Goal: Task Accomplishment & Management: Complete application form

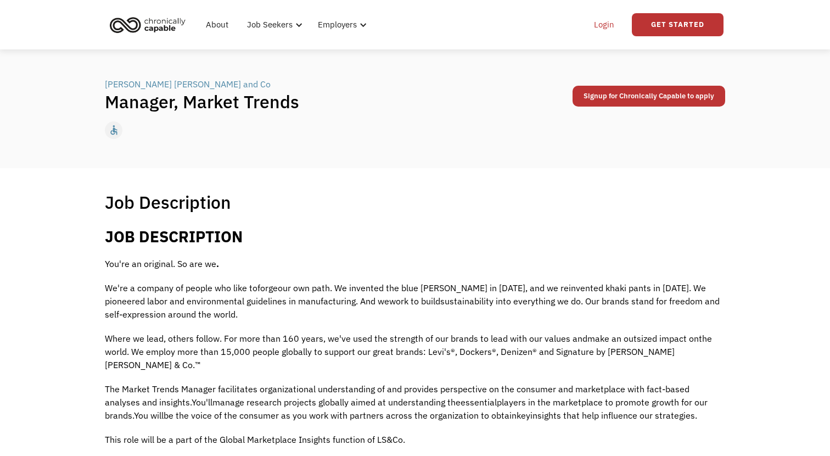
click at [606, 24] on link "Login" at bounding box center [603, 24] width 33 height 35
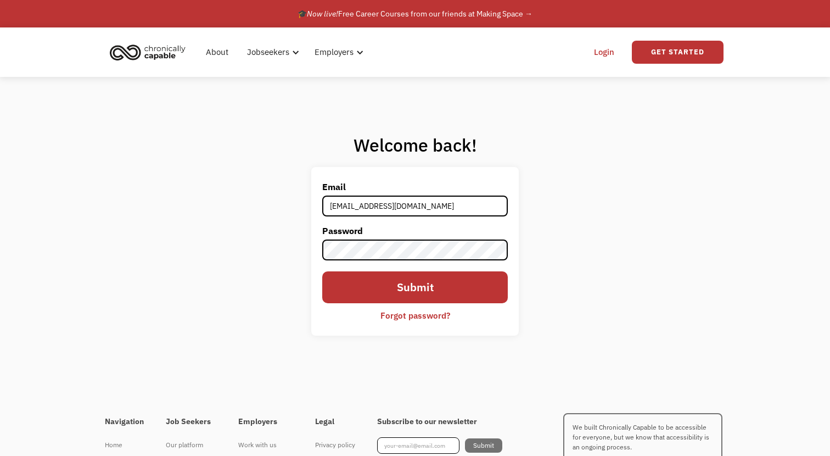
type input "removeremove7@gmail.com"
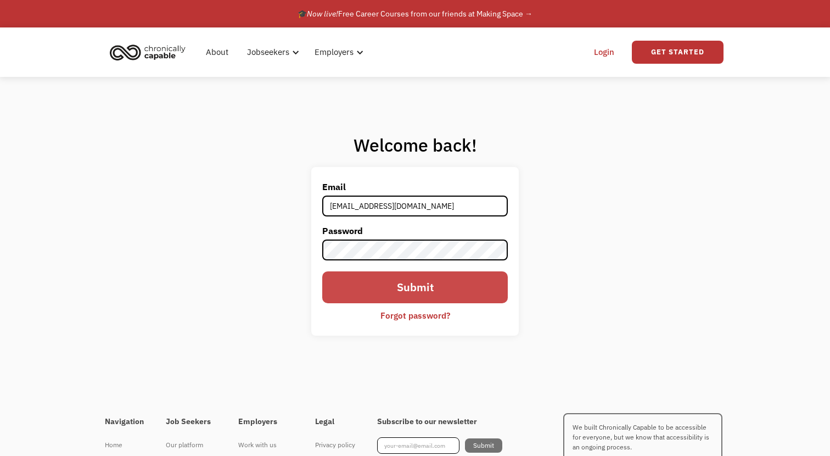
click at [424, 290] on input "Submit" at bounding box center [414, 286] width 185 height 31
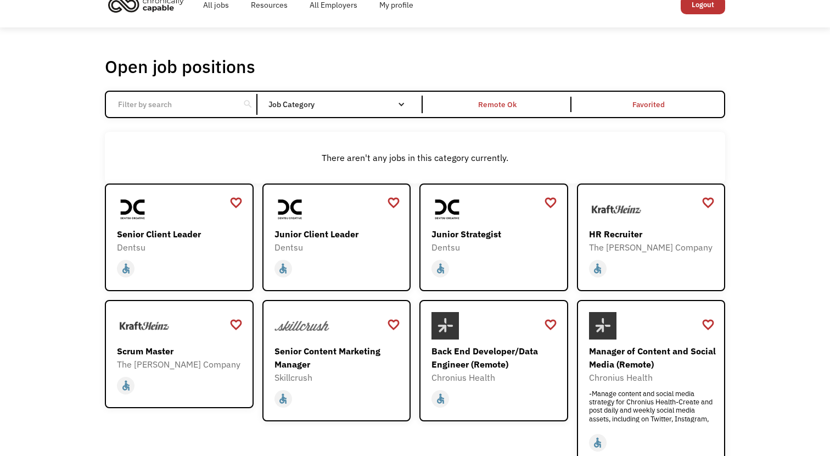
scroll to position [19, 0]
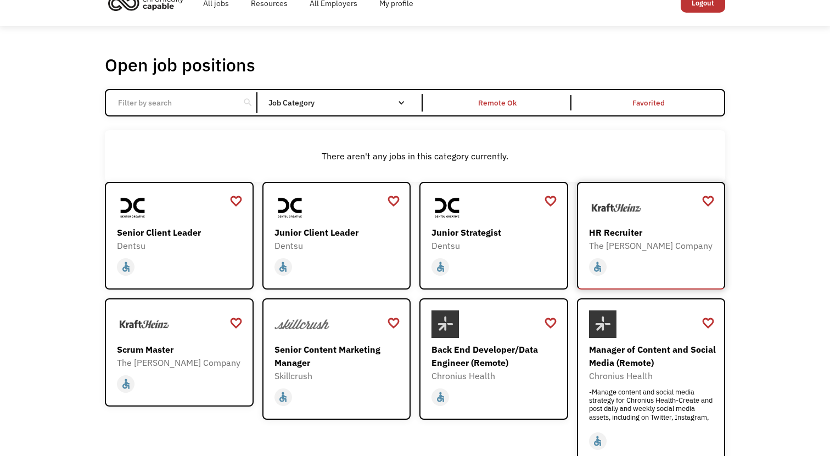
click at [636, 218] on img at bounding box center [616, 207] width 55 height 27
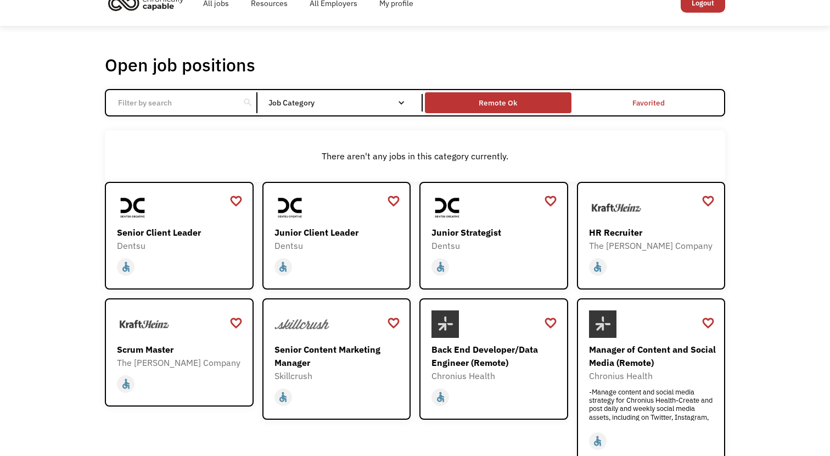
click at [507, 98] on div "Remote Ok" at bounding box center [498, 102] width 38 height 13
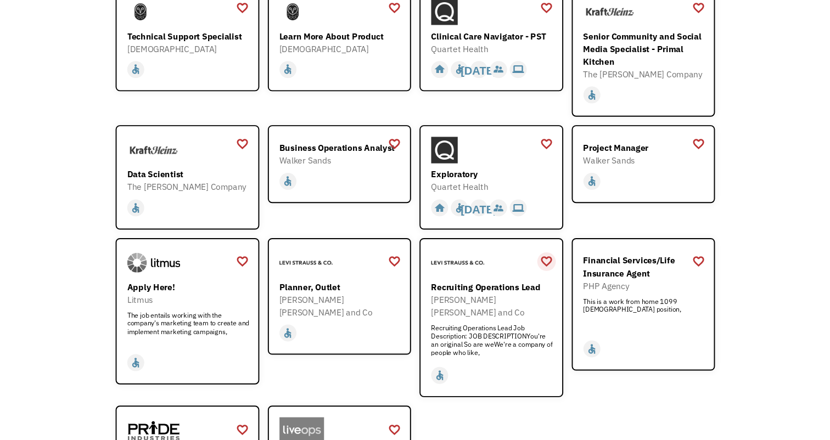
scroll to position [1109, 0]
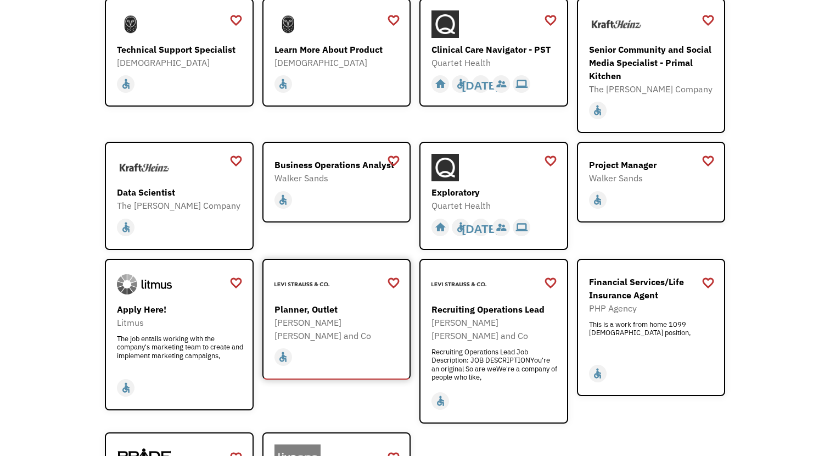
click at [357, 280] on div at bounding box center [337, 284] width 127 height 27
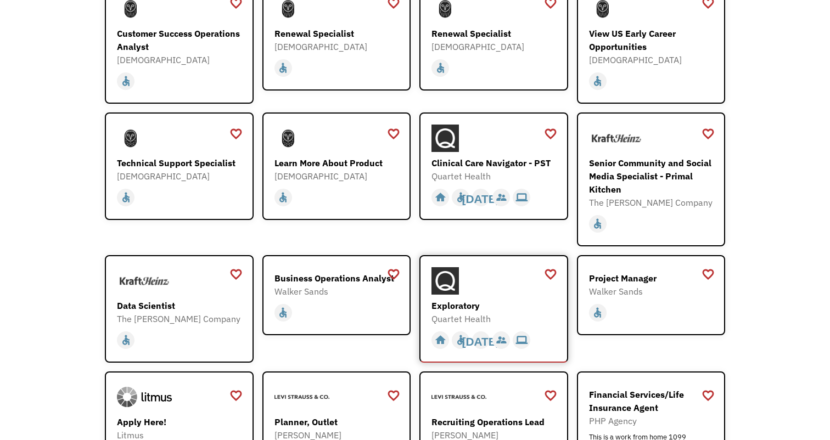
scroll to position [987, 0]
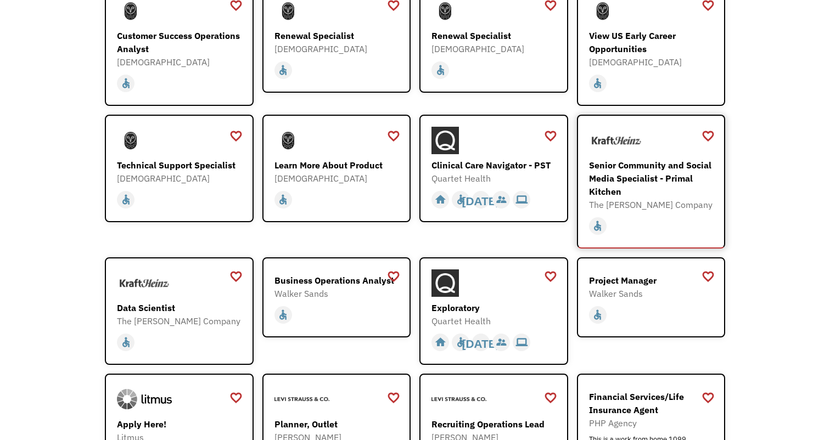
click at [622, 169] on div "Senior Community and Social Media Specialist - Primal Kitchen" at bounding box center [652, 179] width 127 height 40
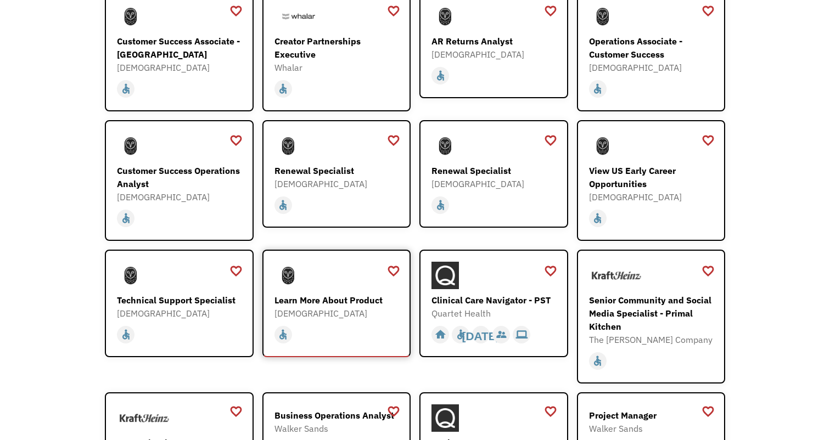
scroll to position [852, 0]
click at [484, 276] on div at bounding box center [494, 275] width 127 height 27
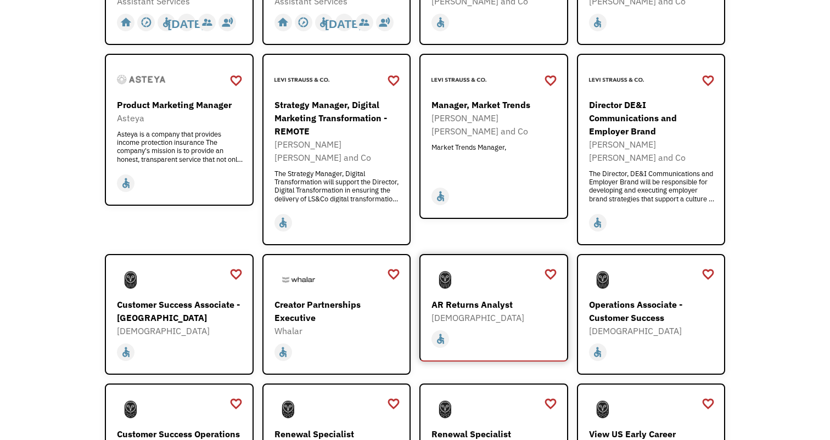
scroll to position [578, 0]
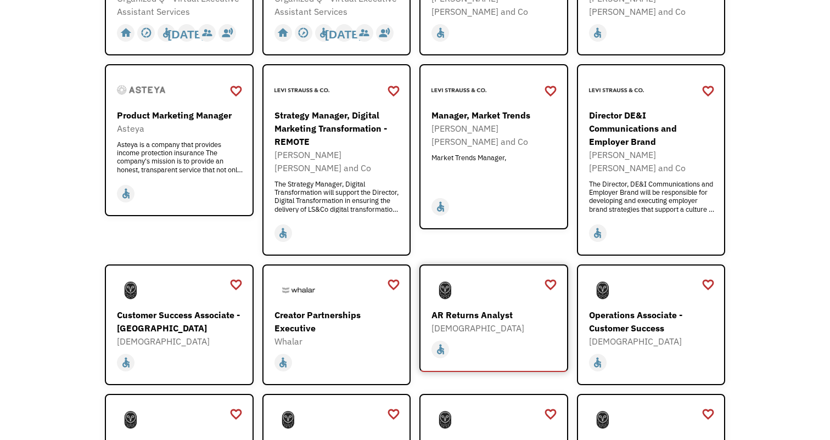
click at [438, 277] on img at bounding box center [444, 290] width 27 height 27
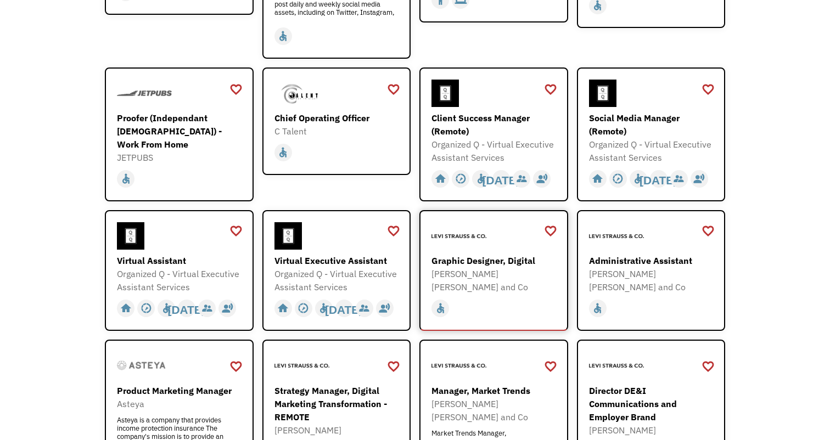
scroll to position [285, 0]
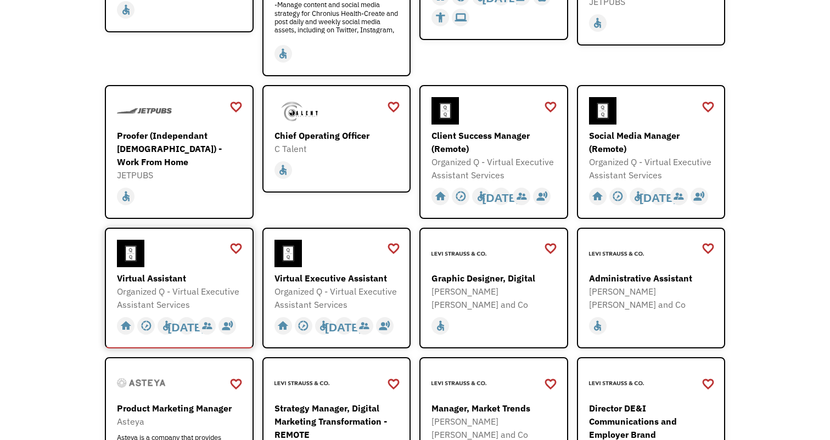
click at [188, 285] on div "Organized Q - Virtual Executive Assistant Services" at bounding box center [180, 298] width 127 height 26
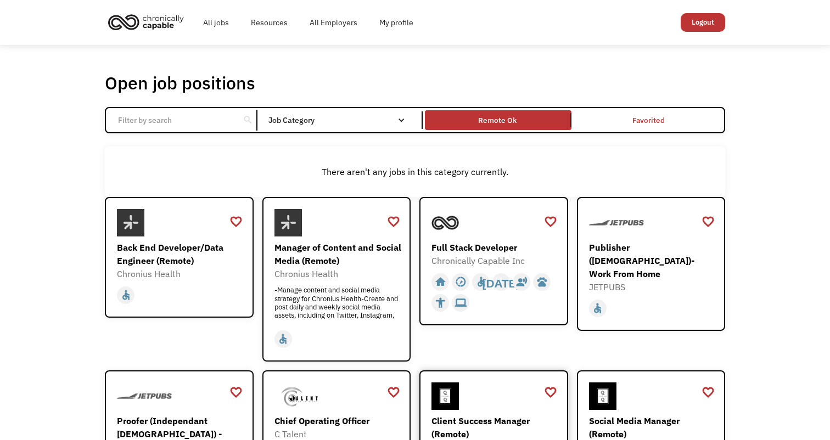
scroll to position [0, 0]
click at [543, 118] on div "Remote Ok" at bounding box center [498, 120] width 146 height 14
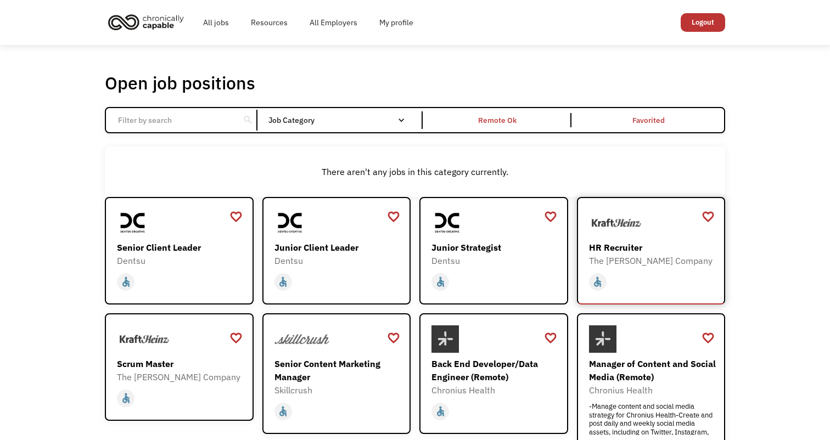
click at [628, 224] on img at bounding box center [616, 222] width 55 height 27
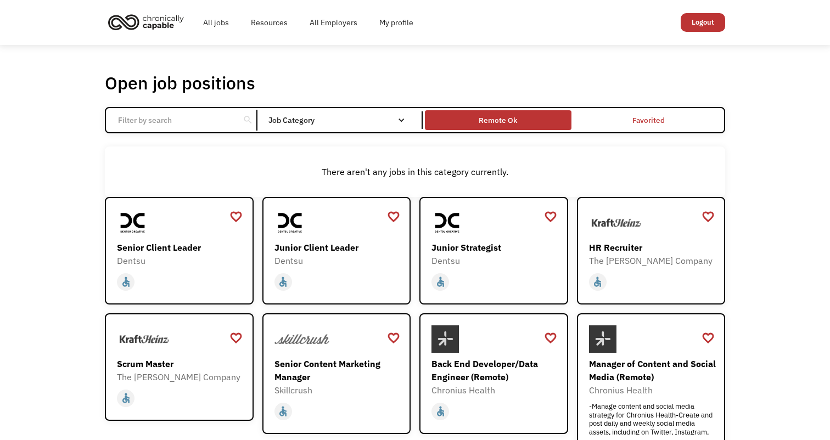
click at [485, 123] on div "Remote Ok" at bounding box center [498, 120] width 38 height 13
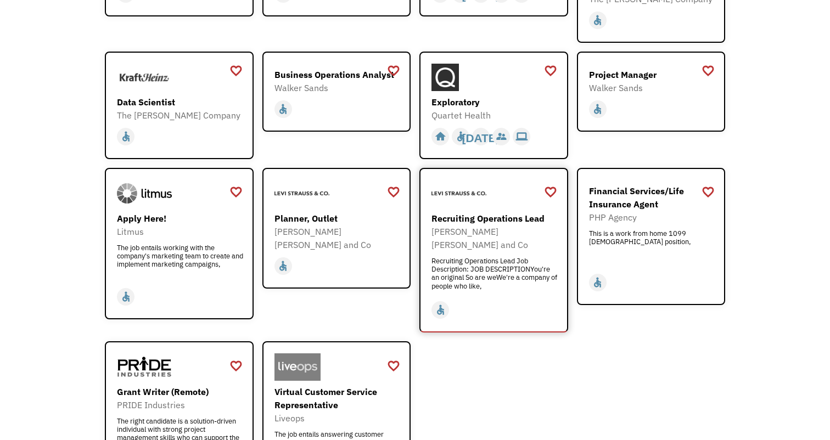
scroll to position [1195, 0]
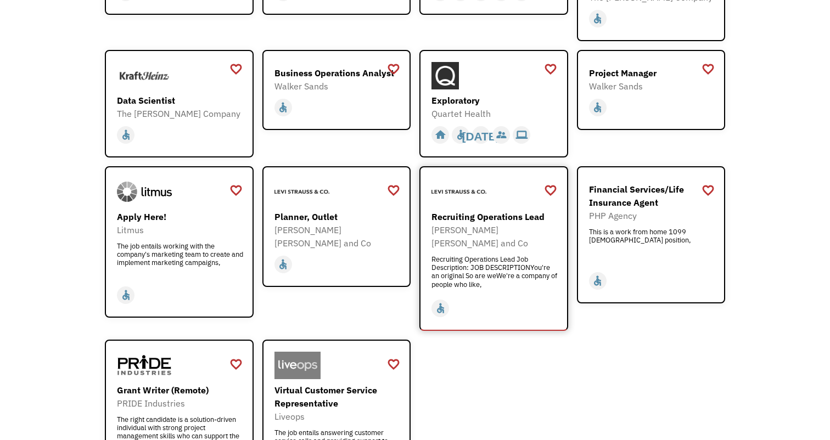
click at [511, 255] on div "Recruiting Operations Lead Job Description: JOB DESCRIPTIONYou're an original S…" at bounding box center [494, 271] width 127 height 33
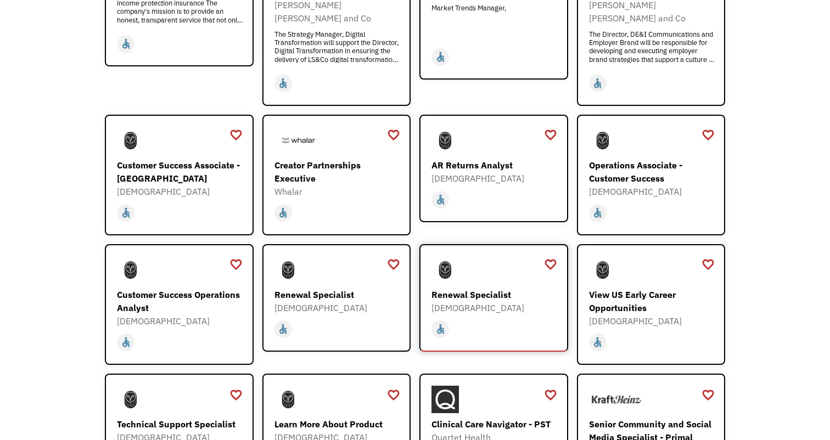
scroll to position [468, 0]
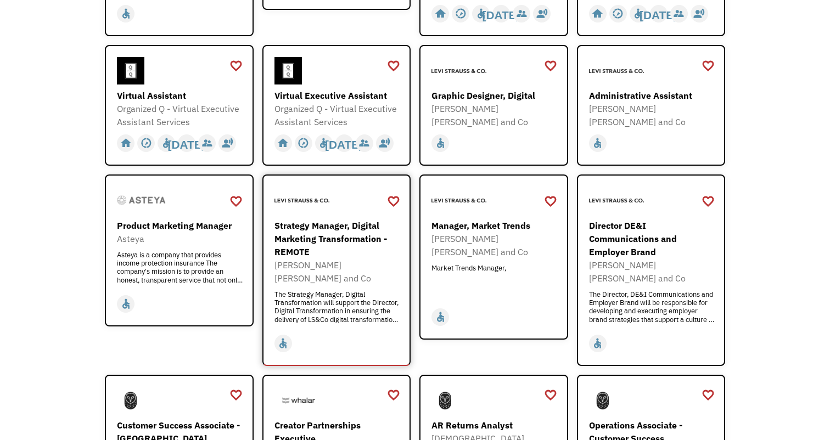
click at [347, 228] on div "Strategy Manager, Digital Marketing Transformation - REMOTE" at bounding box center [337, 239] width 127 height 40
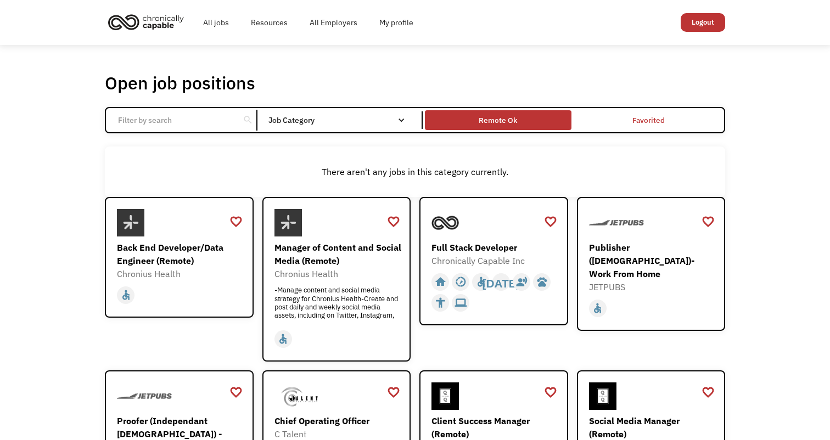
scroll to position [0, 0]
click at [498, 116] on div "Remote Ok" at bounding box center [498, 120] width 38 height 13
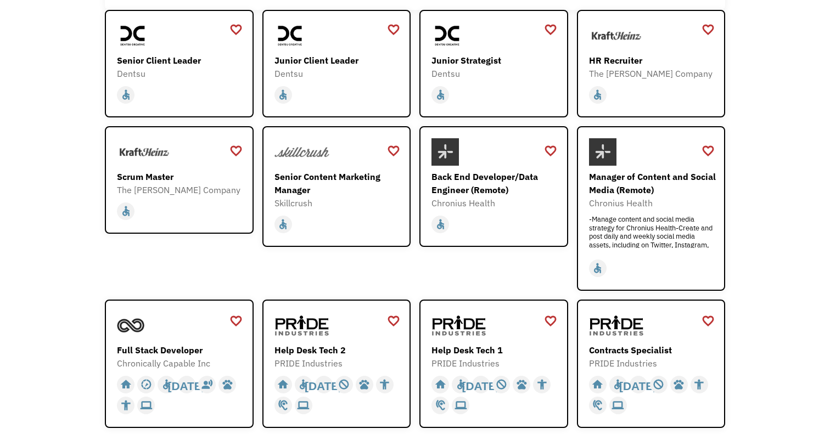
scroll to position [172, 0]
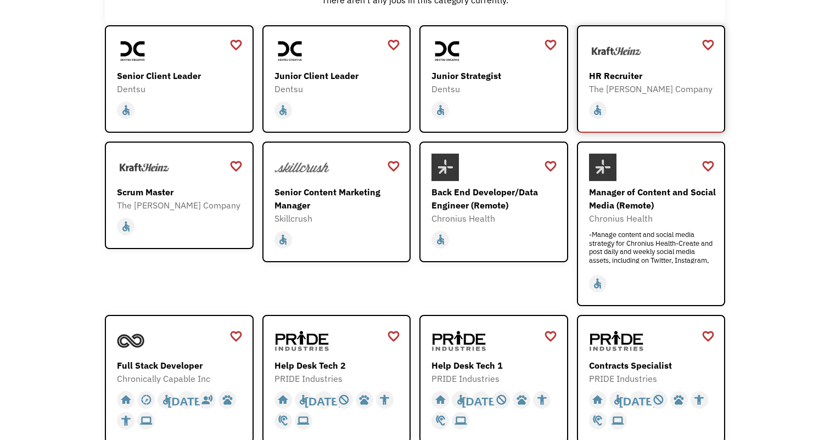
click at [627, 82] on div "HR Recruiter" at bounding box center [652, 75] width 127 height 13
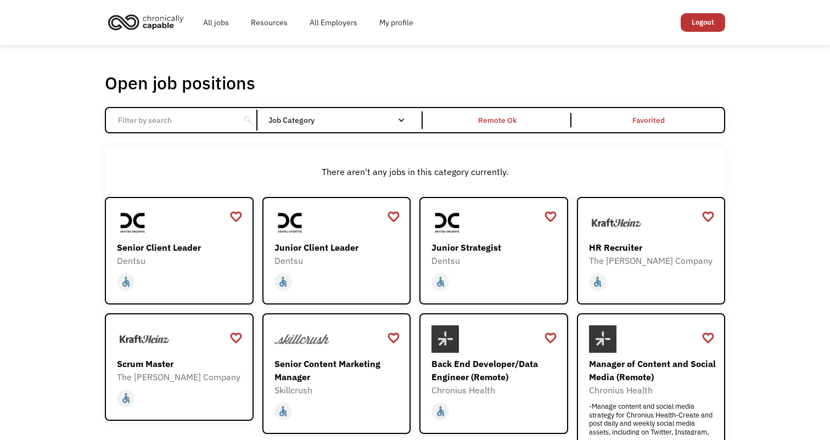
scroll to position [0, 0]
click at [499, 120] on div "Remote Ok" at bounding box center [498, 120] width 38 height 13
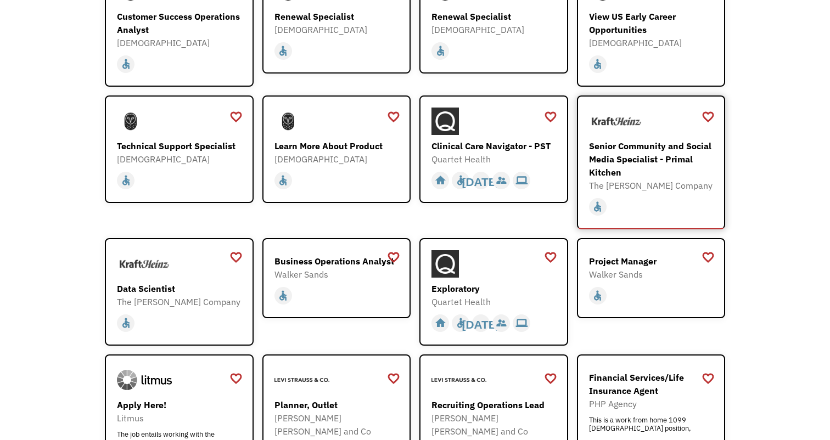
scroll to position [1020, 0]
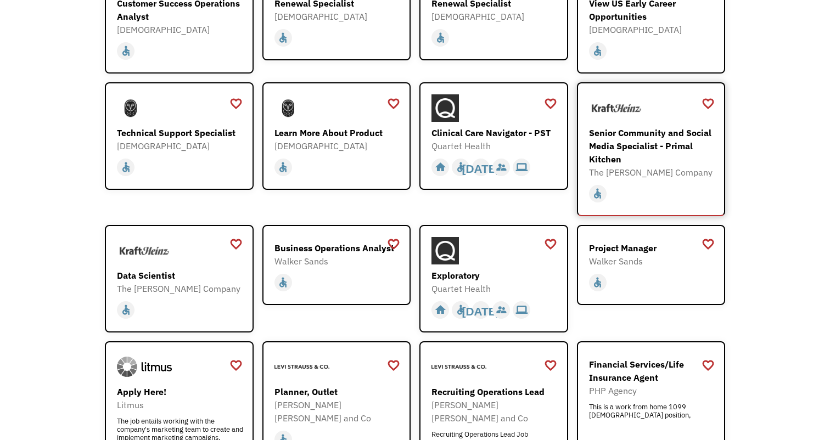
click at [625, 143] on div "Senior Community and Social Media Specialist - Primal Kitchen" at bounding box center [652, 146] width 127 height 40
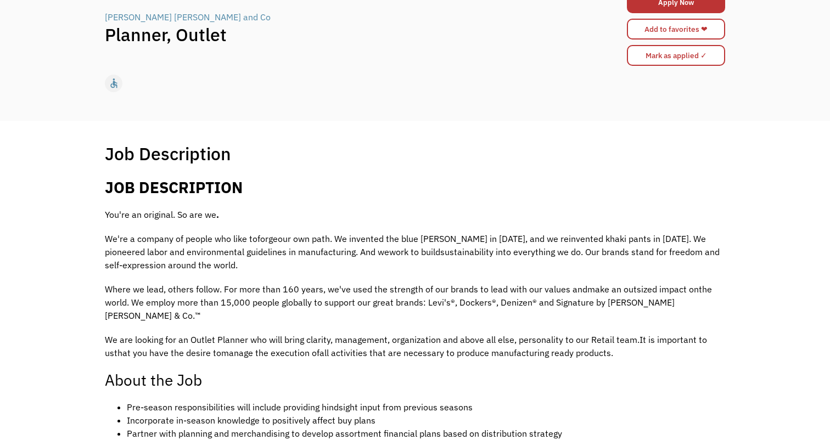
scroll to position [98, 0]
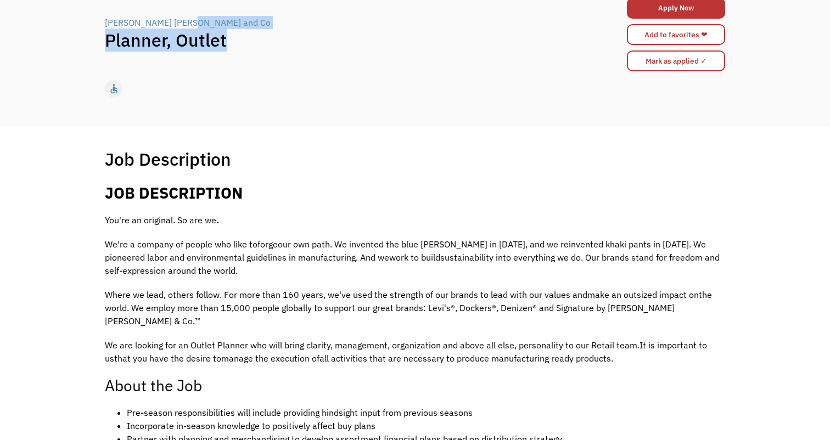
drag, startPoint x: 249, startPoint y: 43, endPoint x: 102, endPoint y: 28, distance: 147.8
click at [102, 28] on div "← Back to all jobs Levi Strauss and Co | Planner, Outlet Apply Now 68d705343fcb…" at bounding box center [415, 37] width 642 height 136
copy div "| Planner, Outlet"
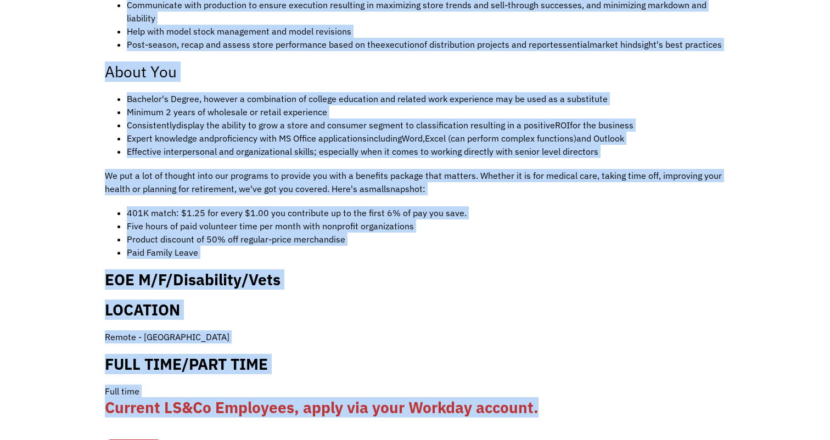
scroll to position [670, 0]
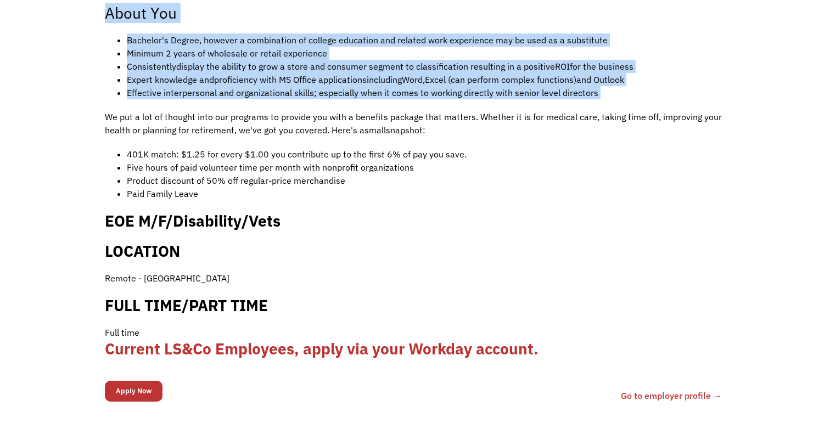
drag, startPoint x: 104, startPoint y: 224, endPoint x: 617, endPoint y: 89, distance: 531.1
copy div "JOB DESCRIPTION You're an original. So are we . We're a company of people who l…"
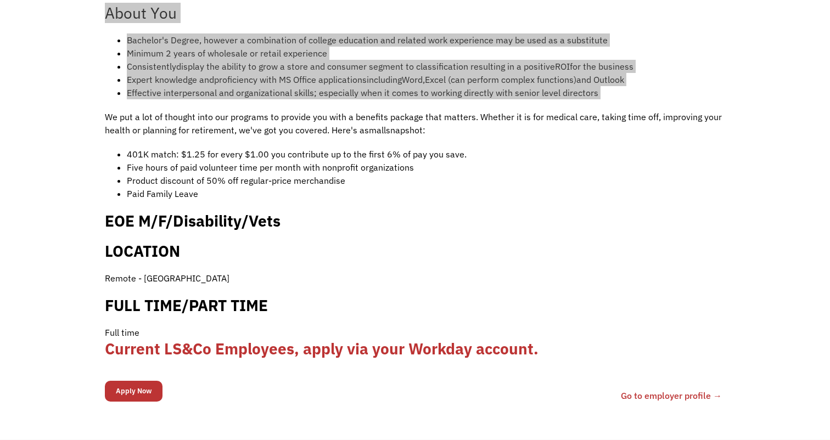
drag, startPoint x: 7, startPoint y: 118, endPoint x: 544, endPoint y: 75, distance: 539.5
click at [544, 86] on li "Effective interpersonal and organizational skills ; especially when it comes to…" at bounding box center [426, 92] width 598 height 13
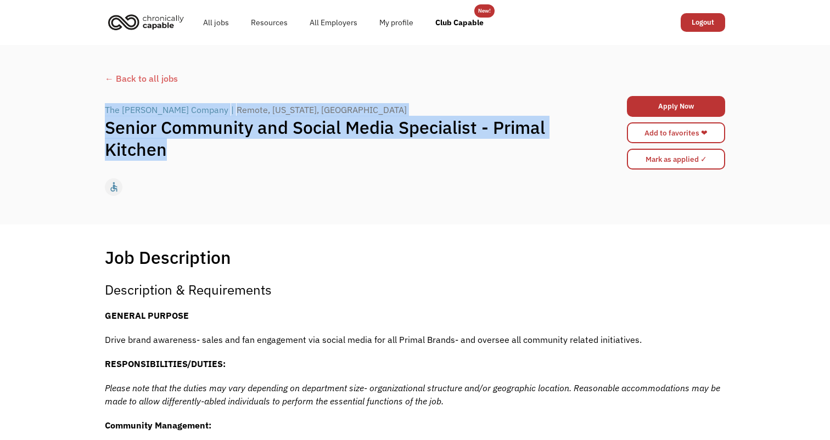
drag, startPoint x: 183, startPoint y: 159, endPoint x: 101, endPoint y: 112, distance: 94.1
click at [101, 112] on div "← Back to all jobs The Kraft Heinz Company | Remote, California, United States …" at bounding box center [415, 135] width 642 height 136
copy div "The Kraft Heinz Company | Remote, California, United States of America Senior C…"
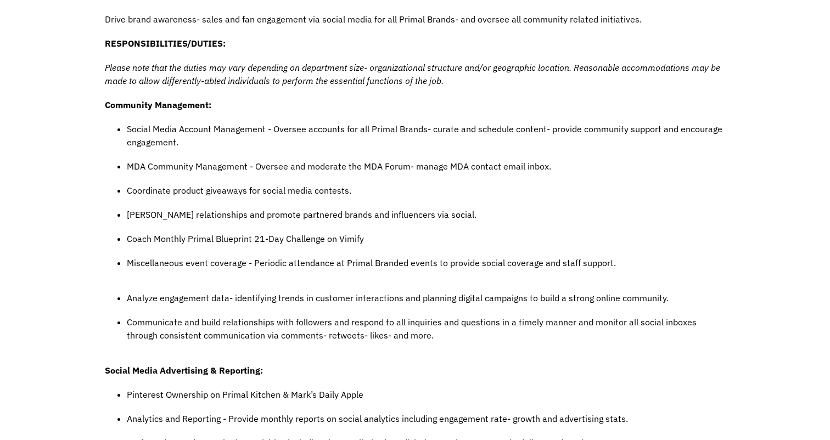
scroll to position [361, 0]
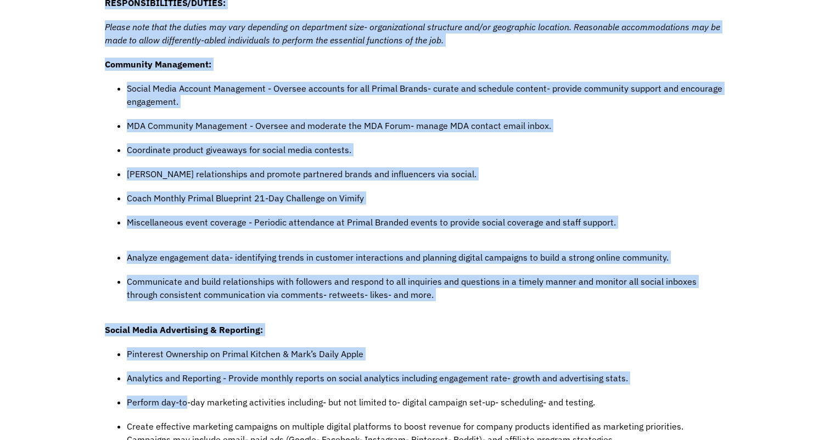
drag, startPoint x: 105, startPoint y: 119, endPoint x: 184, endPoint y: 403, distance: 294.7
click at [184, 403] on div "GENERAL PURPOSE Drive brand awareness- sales and fan engagement via social medi…" at bounding box center [415, 432] width 620 height 968
click at [229, 139] on ul "Social Media Account Management - Oversee accounts for all Primal Brands- curat…" at bounding box center [415, 161] width 620 height 158
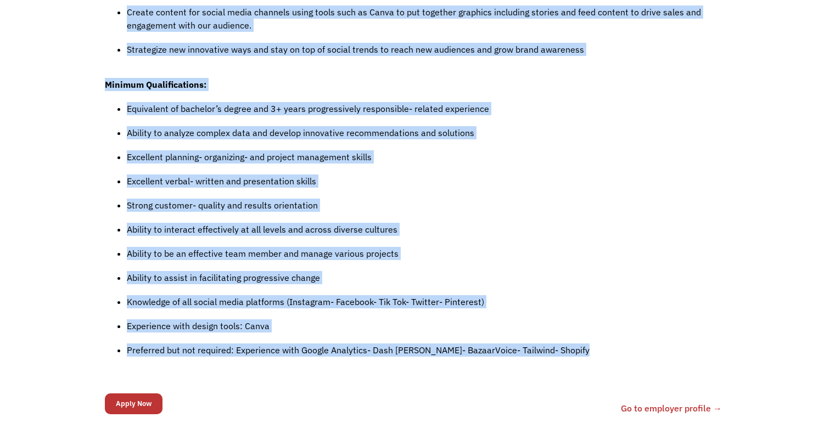
scroll to position [925, 0]
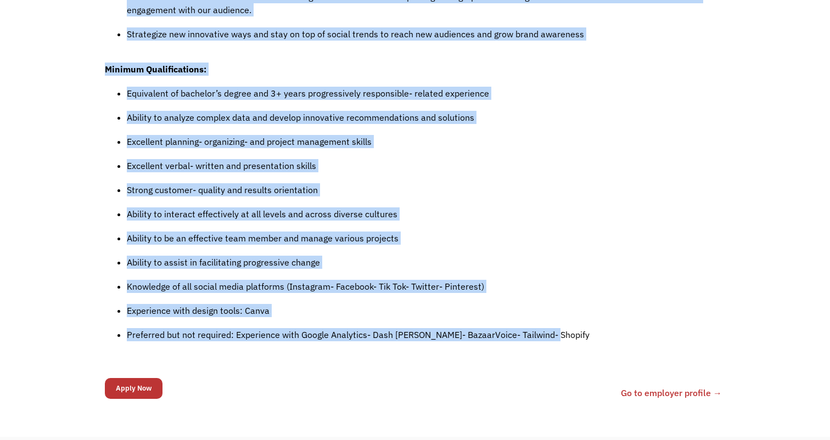
drag, startPoint x: 106, startPoint y: 35, endPoint x: 529, endPoint y: 351, distance: 528.1
copy div "RESPONSIBILITIES/DUTIES: Please note that the duties may vary depending on depa…"
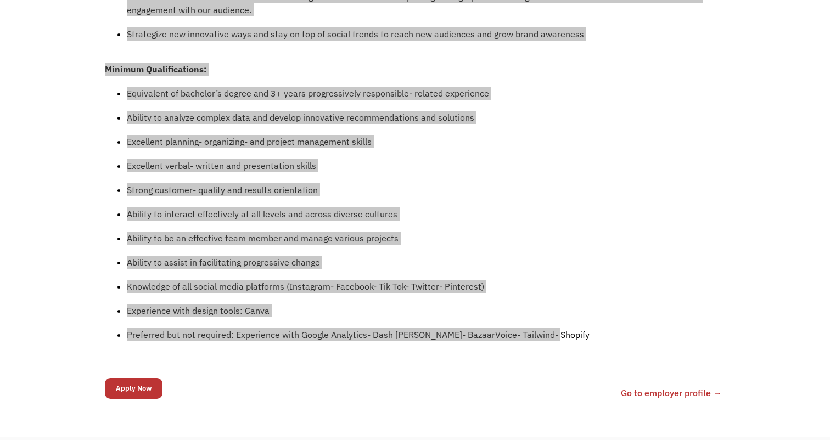
drag, startPoint x: 4, startPoint y: 409, endPoint x: 647, endPoint y: 219, distance: 670.1
click at [647, 219] on p "Ability to interact effectively at all levels and across diverse cultures" at bounding box center [426, 213] width 598 height 13
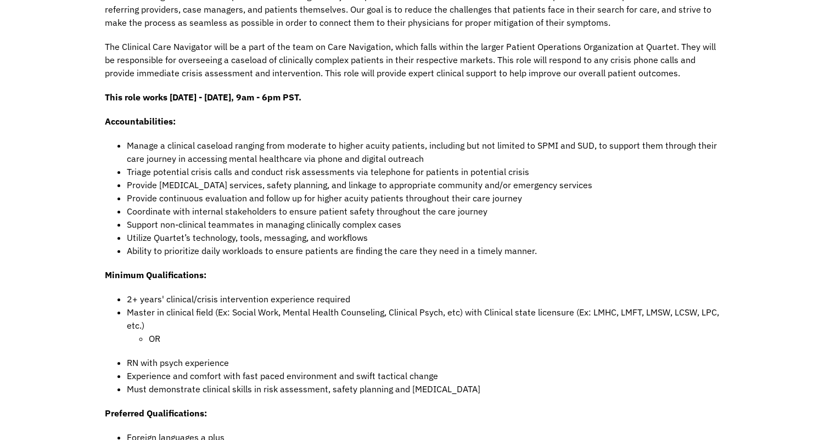
scroll to position [455, 0]
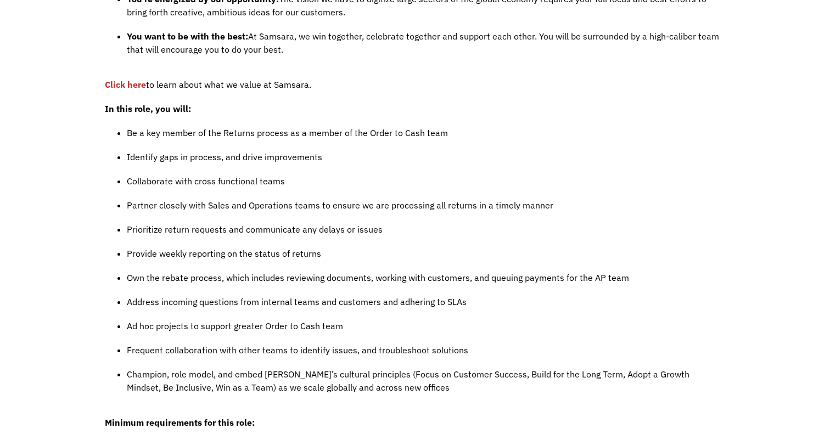
scroll to position [745, 0]
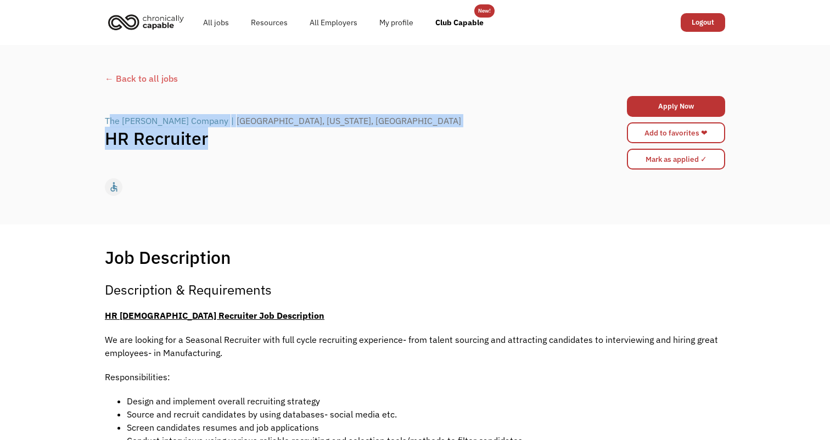
drag, startPoint x: 213, startPoint y: 139, endPoint x: 111, endPoint y: 125, distance: 103.1
click at [111, 125] on div "The [PERSON_NAME] Company | [GEOGRAPHIC_DATA], [US_STATE], [GEOGRAPHIC_DATA] HR…" at bounding box center [337, 133] width 465 height 38
copy div "he [PERSON_NAME] Company | [GEOGRAPHIC_DATA], [US_STATE], [GEOGRAPHIC_DATA] HR …"
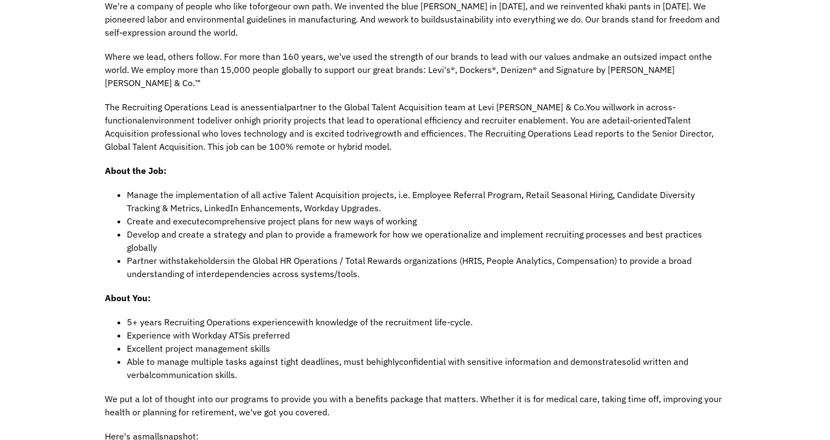
scroll to position [343, 0]
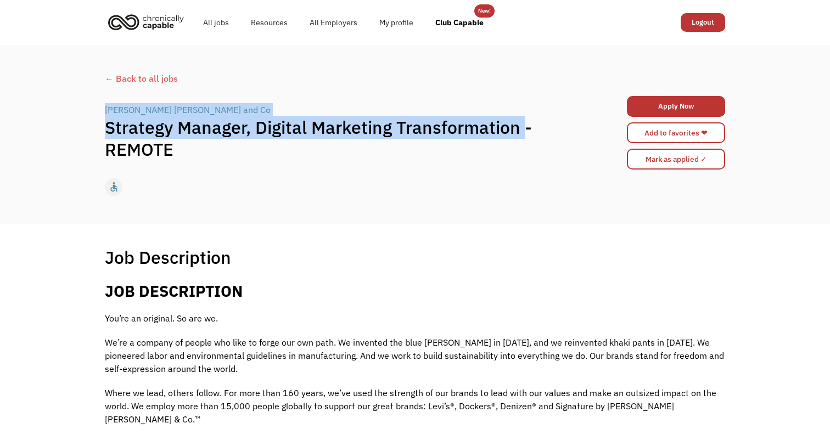
drag, startPoint x: 520, startPoint y: 130, endPoint x: 89, endPoint y: 112, distance: 431.2
click at [89, 112] on div "← Back to all jobs Levi Strauss and Co | Strategy Manager, Digital Marketing Tr…" at bounding box center [415, 134] width 830 height 179
copy div "Levi Strauss and Co | Strategy Manager, Digital Marketing Transformation"
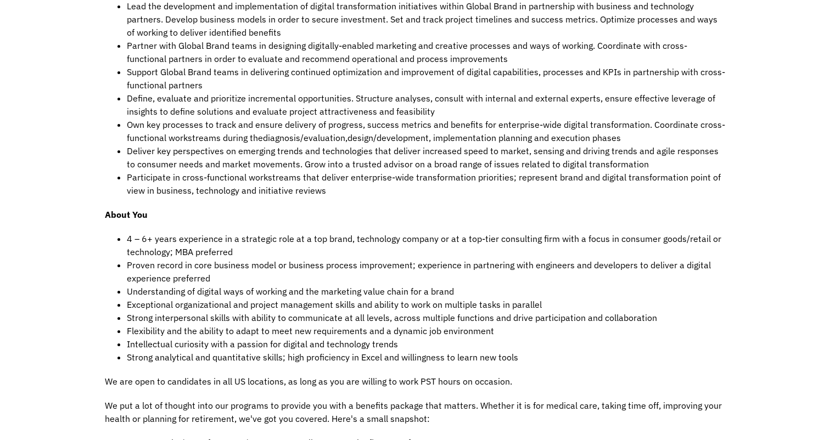
scroll to position [564, 0]
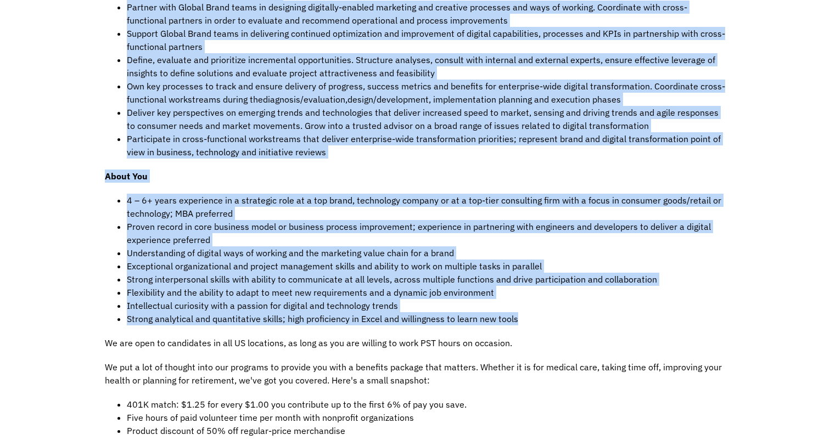
drag, startPoint x: 109, startPoint y: 114, endPoint x: 537, endPoint y: 307, distance: 470.1
click at [537, 307] on div "JOB DESCRIPTION You’re an original. So are we. We’re a company of people who li…" at bounding box center [415, 169] width 620 height 902
copy div "JOB DESCRIPTION You’re an original. So are we. We’re a company of people who li…"
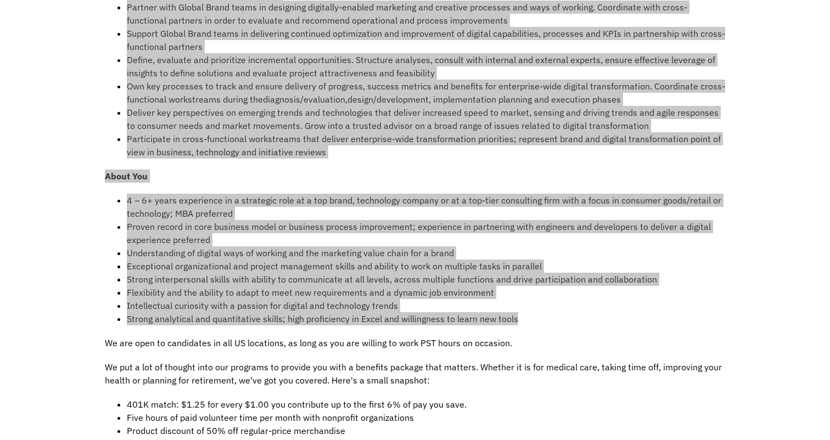
drag, startPoint x: 0, startPoint y: 143, endPoint x: 310, endPoint y: 146, distance: 309.5
click at [310, 146] on div "JOB DESCRIPTION You’re an original. So are we. We’re a company of people who li…" at bounding box center [415, 169] width 620 height 902
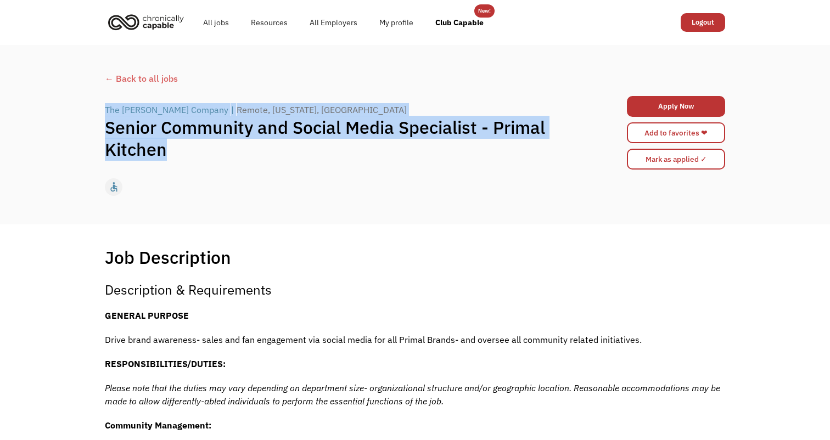
drag, startPoint x: 183, startPoint y: 150, endPoint x: 103, endPoint y: 114, distance: 88.4
click at [103, 114] on div "← Back to all jobs The Kraft Heinz Company | Remote, California, United States …" at bounding box center [415, 135] width 642 height 136
copy div "The Kraft Heinz Company | Remote, California, United States of America Senior C…"
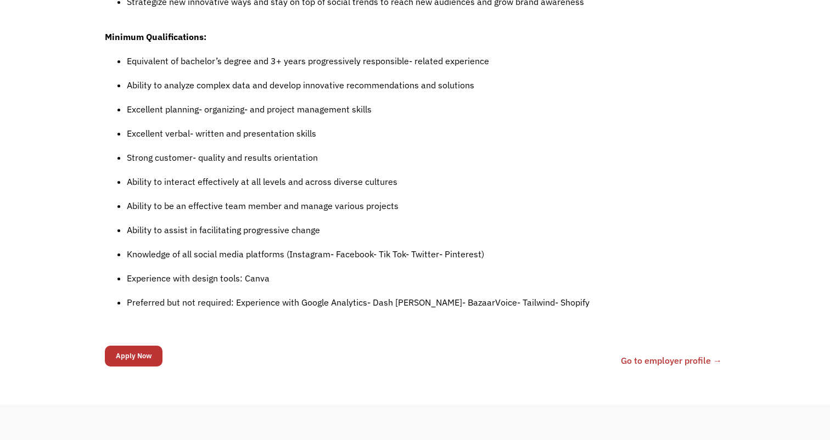
scroll to position [980, 0]
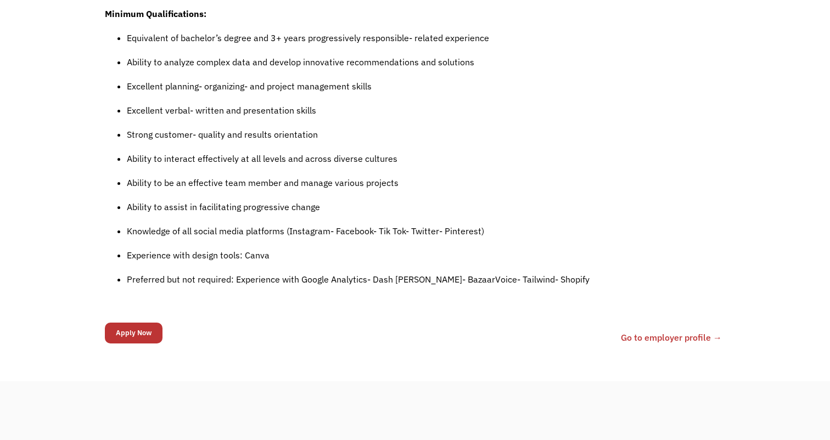
drag, startPoint x: 105, startPoint y: 72, endPoint x: 283, endPoint y: 294, distance: 284.1
copy article "Description & Requirements GENERAL PURPOSE Drive brand awareness- sales and fan…"
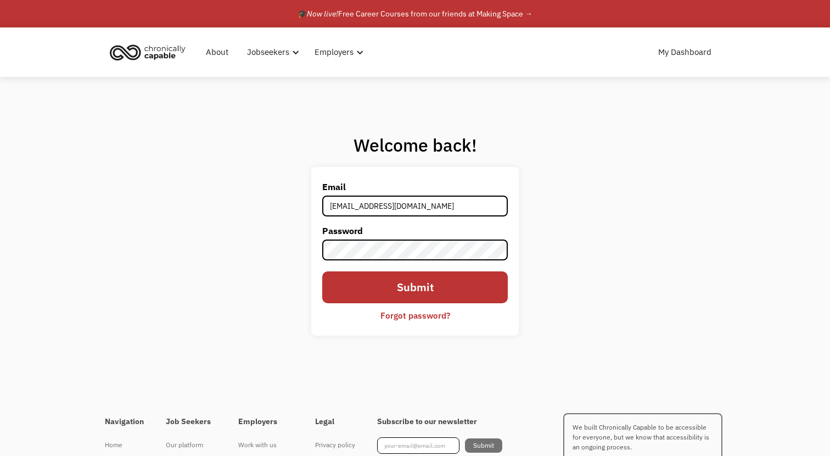
type input "[EMAIL_ADDRESS][DOMAIN_NAME]"
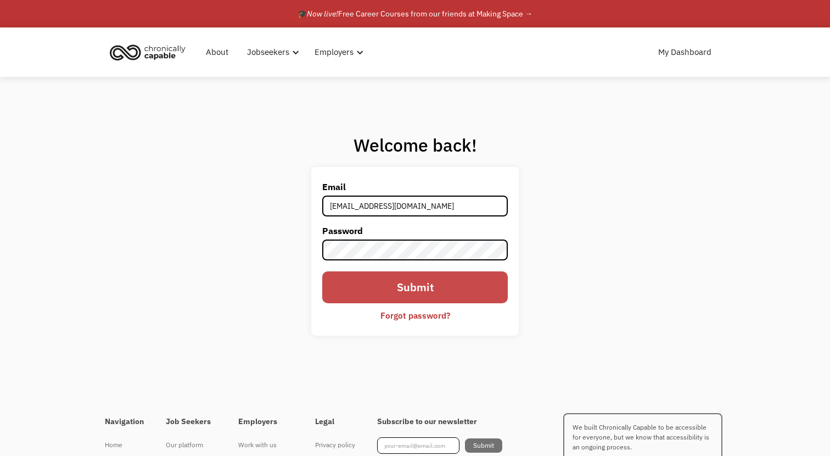
click at [411, 288] on input "Submit" at bounding box center [414, 286] width 185 height 31
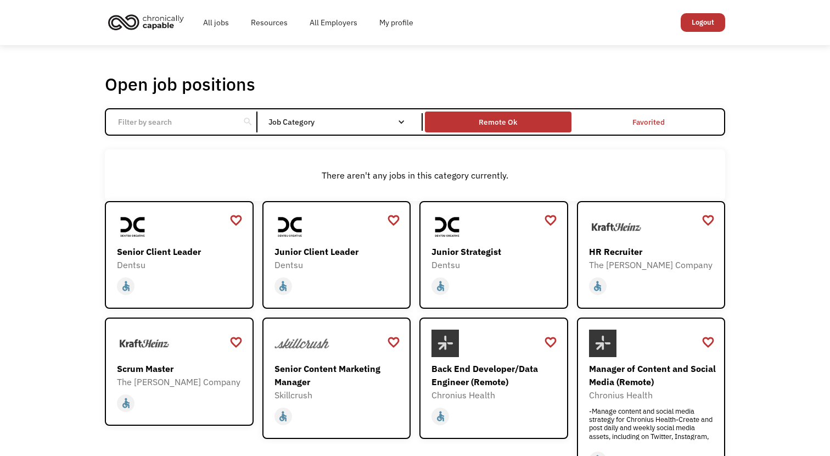
click at [518, 127] on div "Remote Ok" at bounding box center [498, 121] width 146 height 15
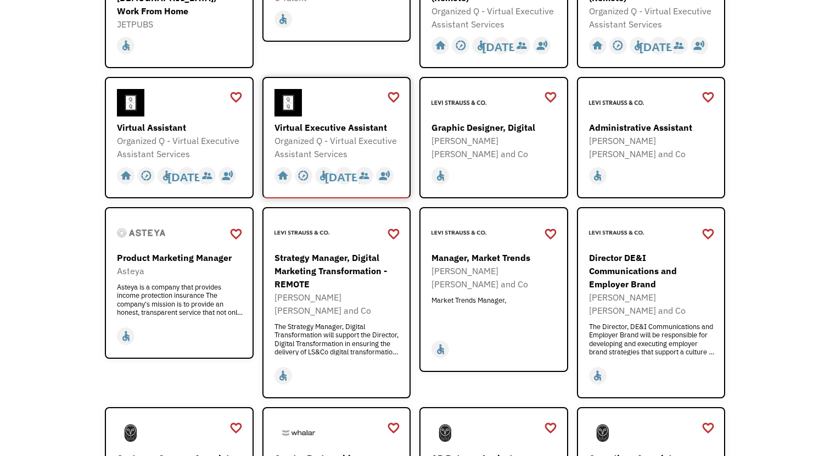
scroll to position [439, 0]
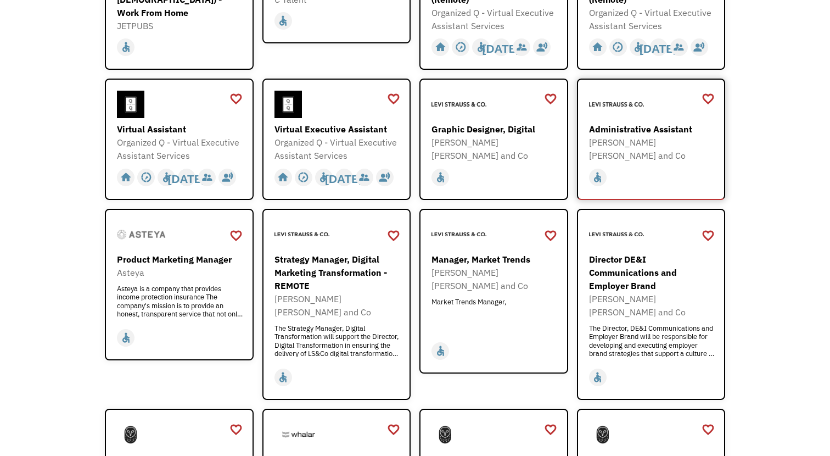
click at [643, 143] on div "[PERSON_NAME] [PERSON_NAME] and Co" at bounding box center [652, 149] width 127 height 26
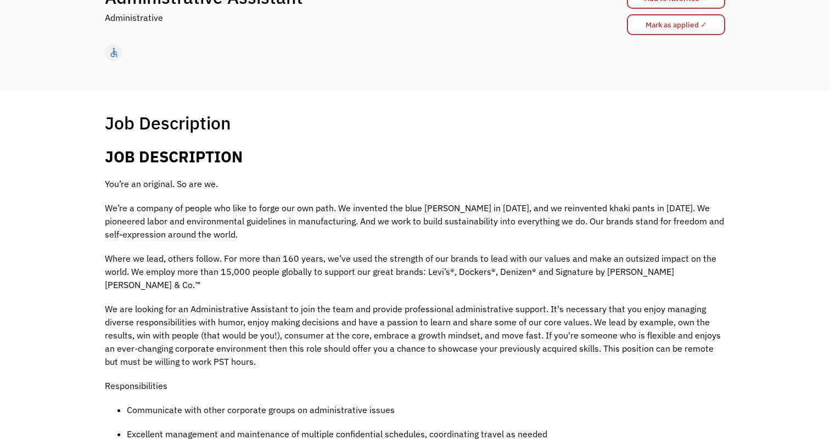
scroll to position [18, 0]
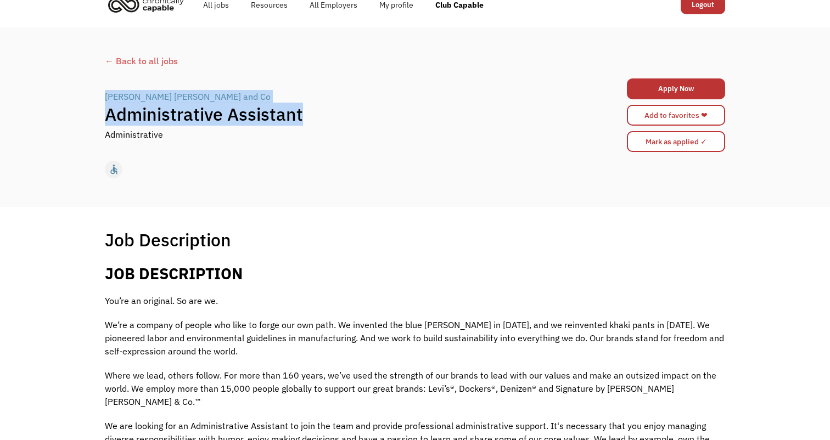
drag, startPoint x: 301, startPoint y: 113, endPoint x: 100, endPoint y: 97, distance: 202.0
click at [100, 97] on div "← Back to all jobs [PERSON_NAME] [PERSON_NAME] and Co | Administrative Assistan…" at bounding box center [415, 117] width 642 height 136
copy div "[PERSON_NAME] [PERSON_NAME] and Co | Administrative Assistant"
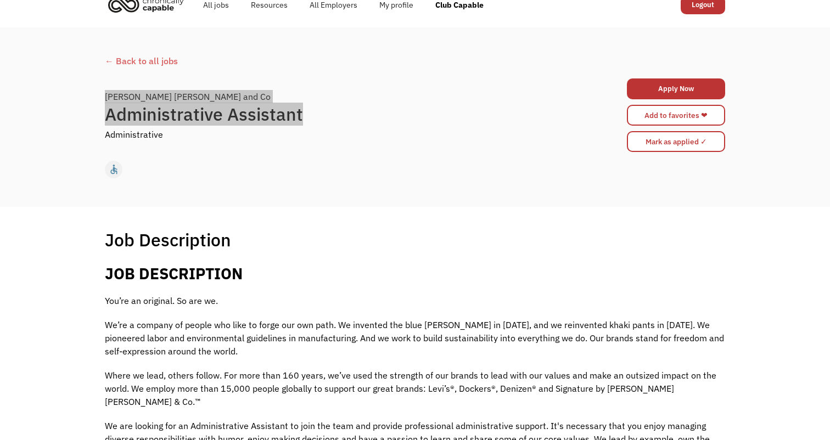
drag, startPoint x: 108, startPoint y: 23, endPoint x: 57, endPoint y: 64, distance: 65.6
click at [36, 104] on div "← Back to all jobs [PERSON_NAME] [PERSON_NAME] and Co | Administrative Assistan…" at bounding box center [415, 116] width 830 height 179
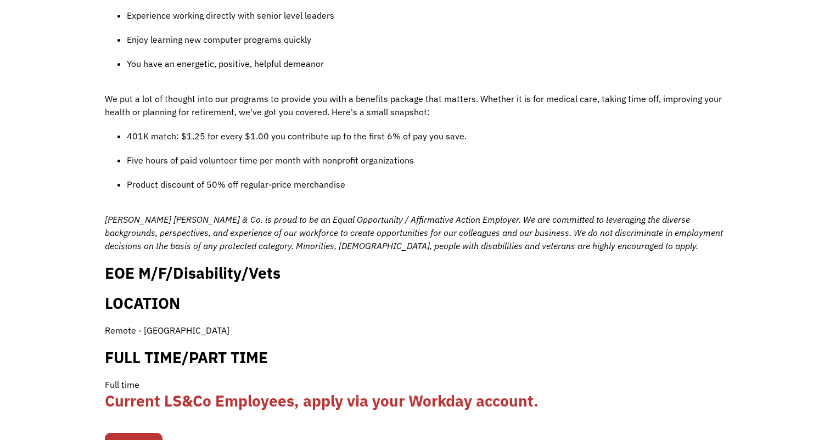
scroll to position [908, 0]
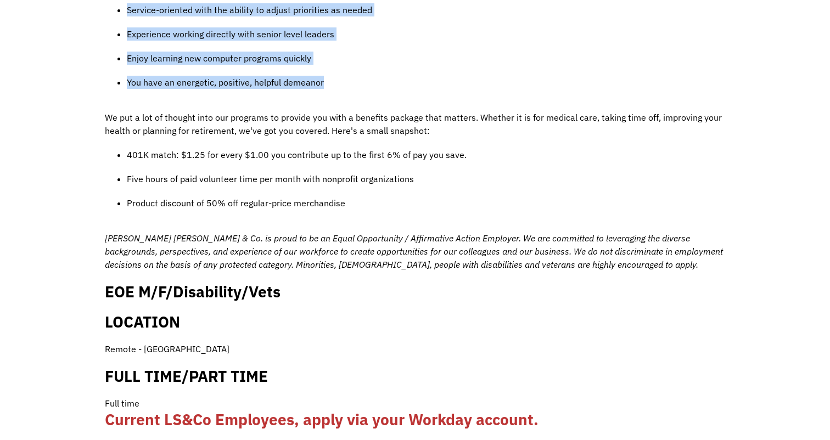
drag, startPoint x: 106, startPoint y: 68, endPoint x: 372, endPoint y: 73, distance: 266.2
copy div "LOR IPSUMDOLORS Ame’co ad elitsedd. Ei tem in. Ut’la e dolorem al enimad min ve…"
